Goal: Book appointment/travel/reservation

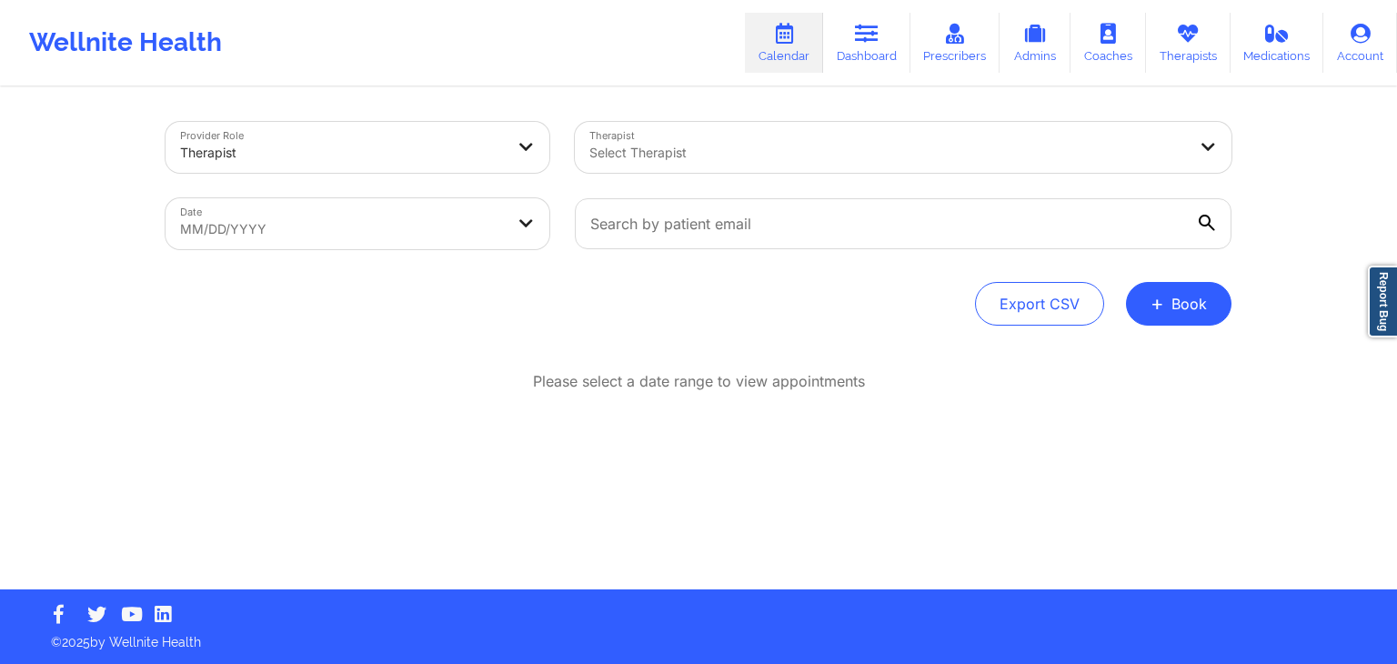
click at [673, 45] on div "Wellnite Health Calendar Dashboard Prescribers Admins Coaches Therapists Medica…" at bounding box center [698, 42] width 1397 height 73
click at [861, 379] on p "Please select a date range to view appointments" at bounding box center [699, 381] width 332 height 21
click at [789, 381] on p "Please select a date range to view appointments" at bounding box center [699, 381] width 332 height 21
click at [733, 383] on p "Please select a date range to view appointments" at bounding box center [699, 381] width 332 height 21
click at [606, 41] on div "Wellnite Health Calendar Dashboard Prescribers Admins Coaches Therapists Medica…" at bounding box center [698, 42] width 1397 height 73
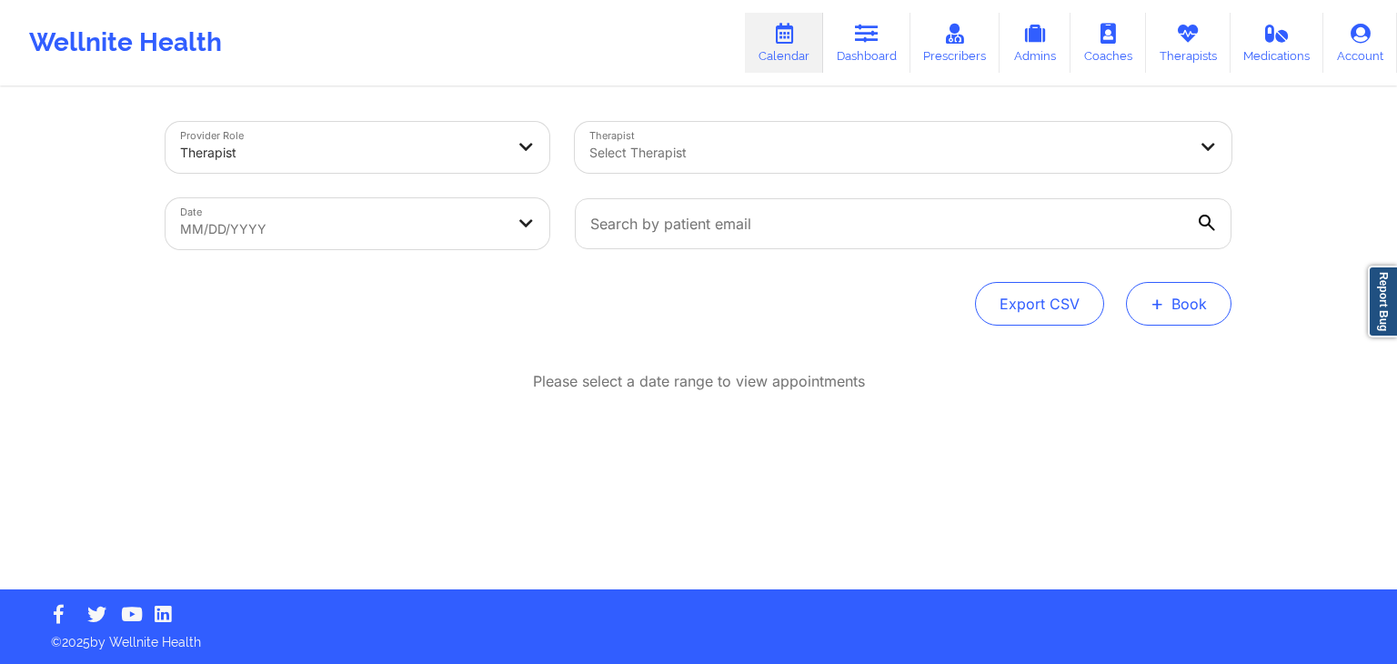
click at [1180, 312] on button "+ Book" at bounding box center [1179, 304] width 106 height 44
click at [1141, 357] on button "Therapy Session" at bounding box center [1148, 362] width 139 height 30
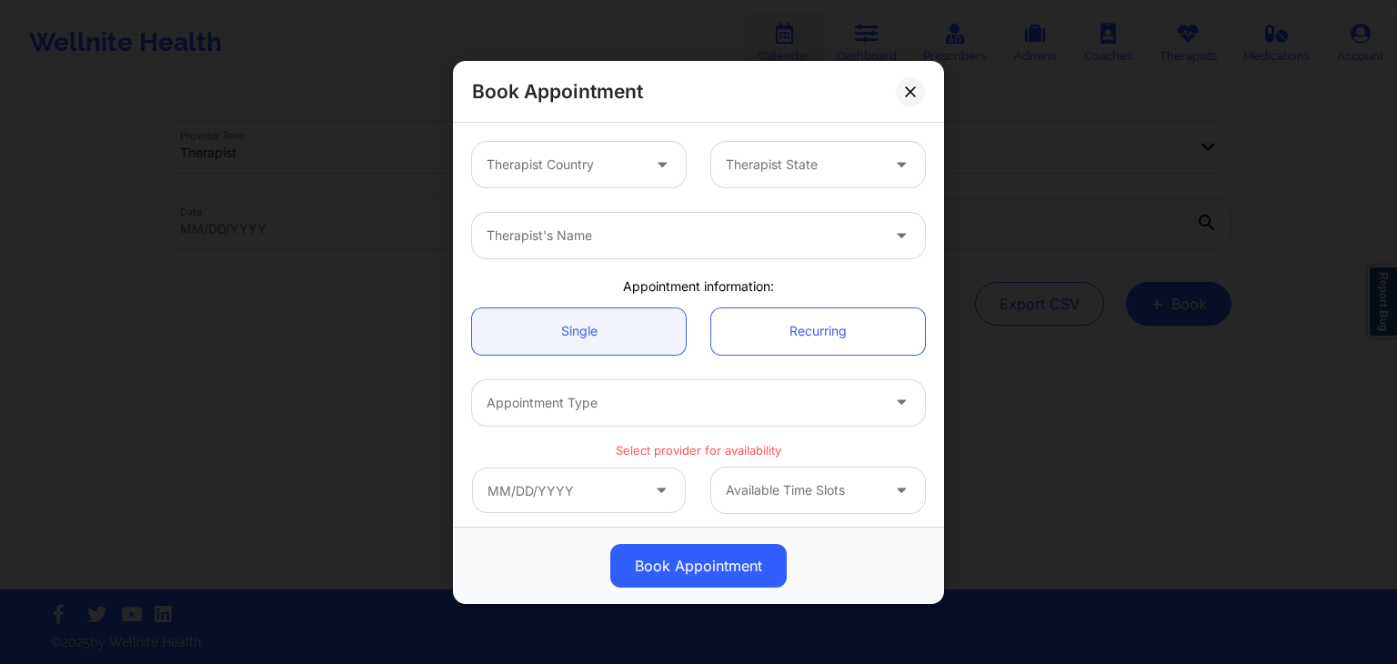
click at [609, 154] on div at bounding box center [564, 165] width 154 height 22
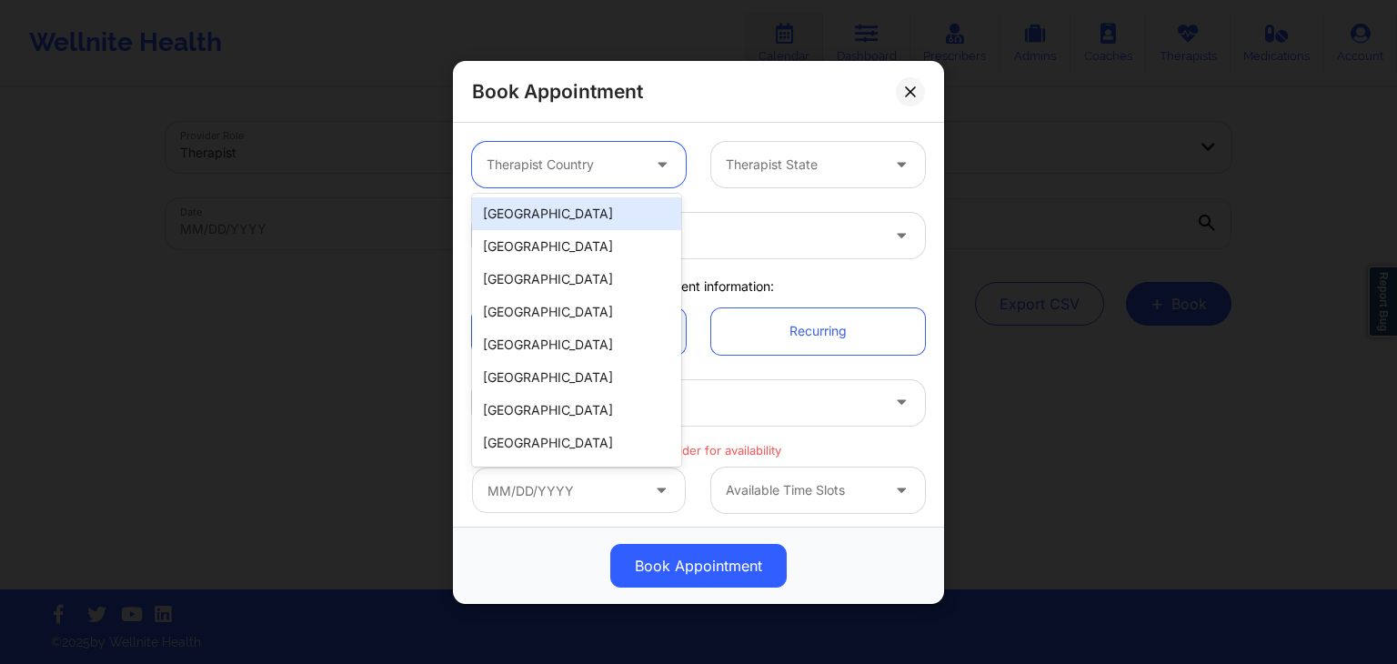
click at [582, 210] on div "[GEOGRAPHIC_DATA]" at bounding box center [576, 213] width 209 height 33
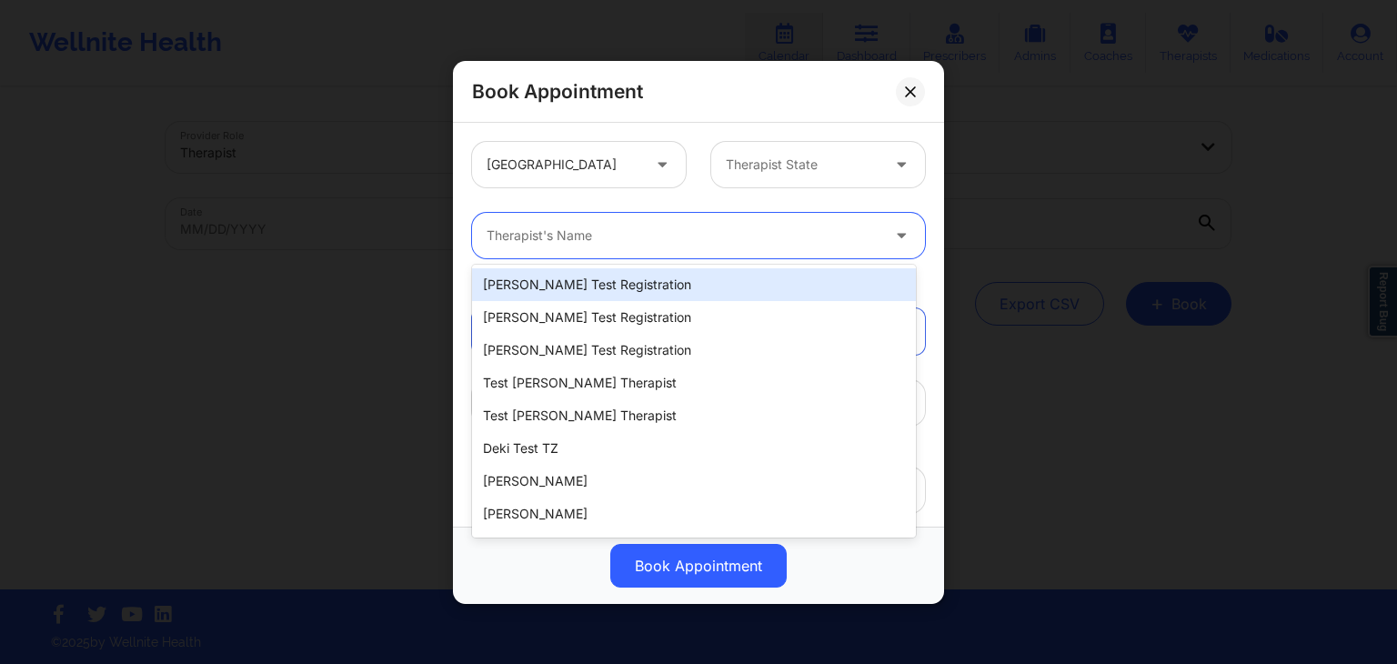
click at [610, 247] on div "Therapist's Name" at bounding box center [676, 235] width 409 height 45
